Goal: Task Accomplishment & Management: Use online tool/utility

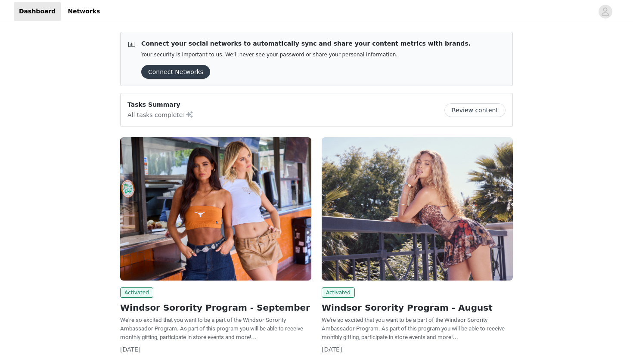
scroll to position [70, 0]
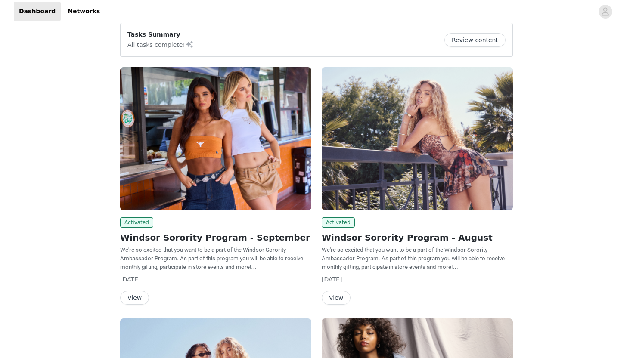
click at [133, 297] on button "View" at bounding box center [134, 298] width 29 height 14
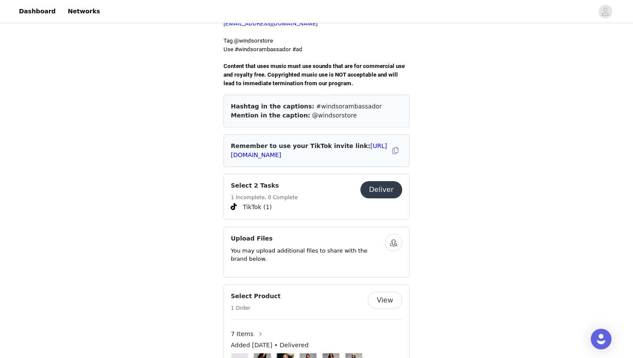
scroll to position [297, 0]
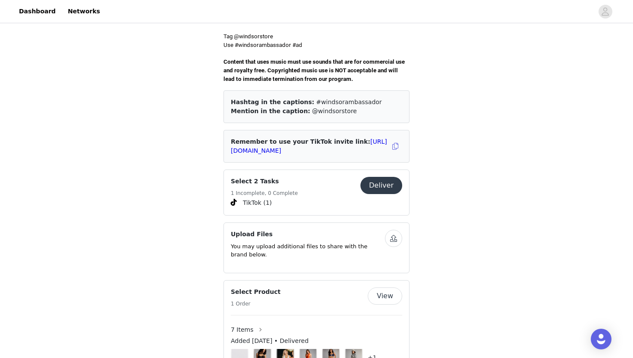
click at [381, 180] on button "Deliver" at bounding box center [381, 185] width 42 height 17
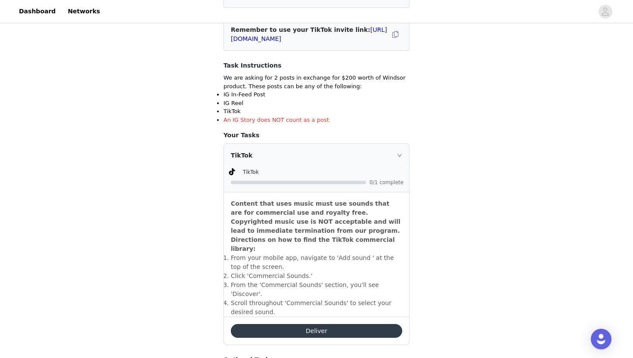
scroll to position [139, 0]
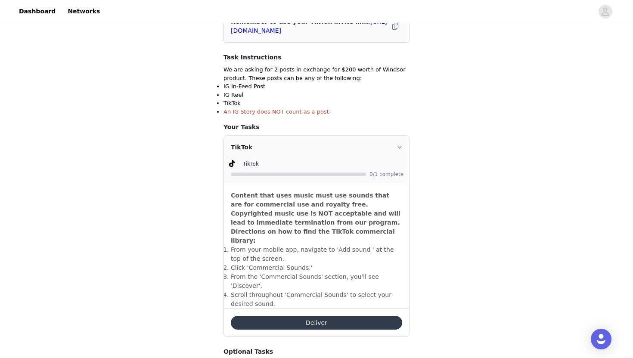
click at [309, 316] on button "Deliver" at bounding box center [316, 323] width 171 height 14
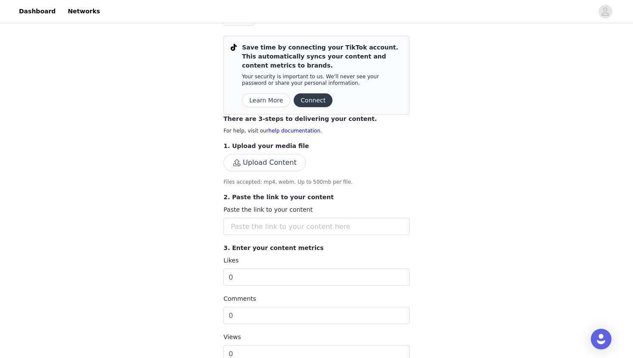
scroll to position [70, 0]
